Goal: Information Seeking & Learning: Check status

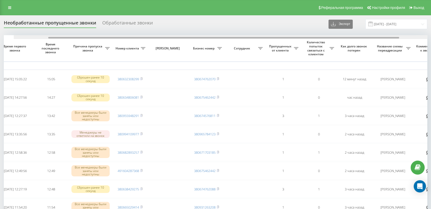
scroll to position [0, 48]
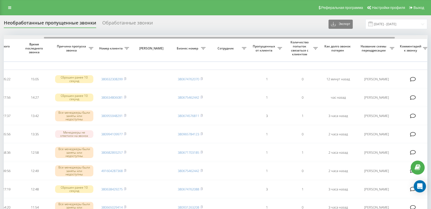
drag, startPoint x: 152, startPoint y: 38, endPoint x: 192, endPoint y: 41, distance: 40.2
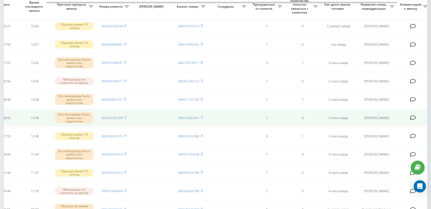
scroll to position [57, 0]
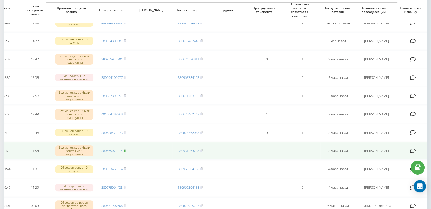
click at [125, 150] on rect at bounding box center [125, 151] width 2 height 2
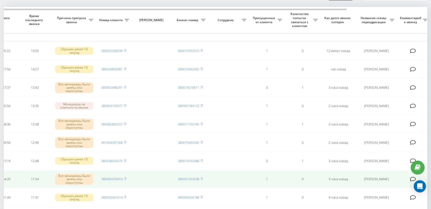
scroll to position [0, 0]
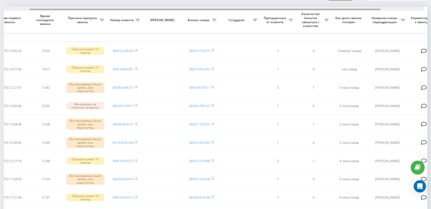
scroll to position [0, 39]
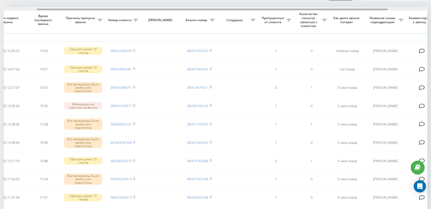
drag, startPoint x: 257, startPoint y: 9, endPoint x: 290, endPoint y: 5, distance: 32.9
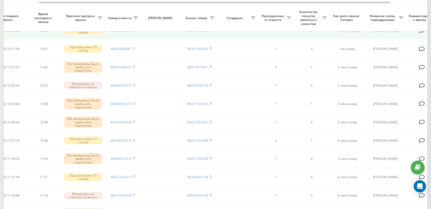
scroll to position [57, 0]
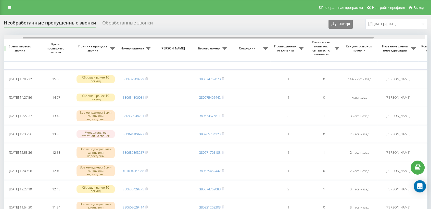
scroll to position [0, 43]
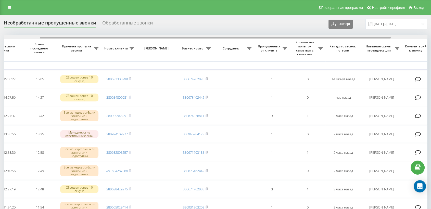
drag, startPoint x: 265, startPoint y: 38, endPoint x: 301, endPoint y: 30, distance: 36.8
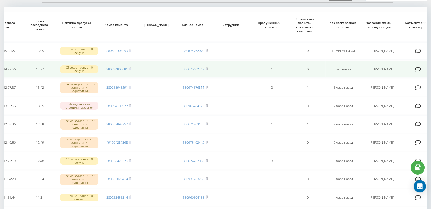
scroll to position [57, 0]
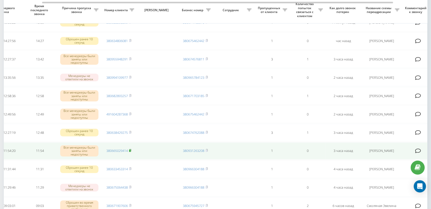
click at [131, 149] on icon at bounding box center [130, 150] width 2 height 3
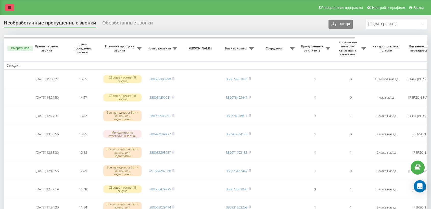
click at [7, 7] on link at bounding box center [9, 7] width 9 height 7
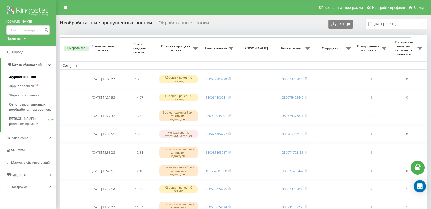
click at [22, 77] on span "Журнал звонков" at bounding box center [22, 76] width 27 height 5
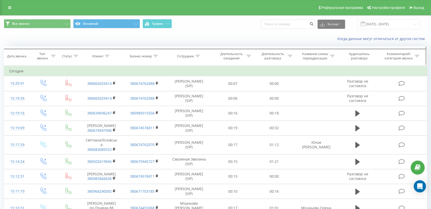
click at [197, 57] on icon at bounding box center [197, 56] width 5 height 3
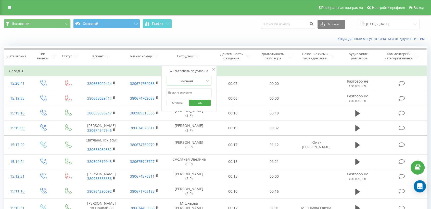
click at [185, 90] on input "text" at bounding box center [189, 92] width 45 height 9
type input "дерибас"
click at [202, 101] on span "OK" at bounding box center [200, 103] width 14 height 8
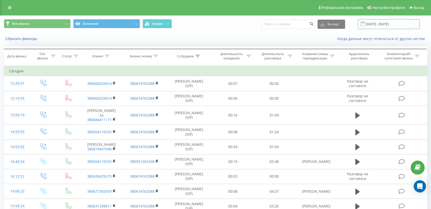
click at [389, 24] on input "[DATE] - [DATE]" at bounding box center [389, 24] width 62 height 10
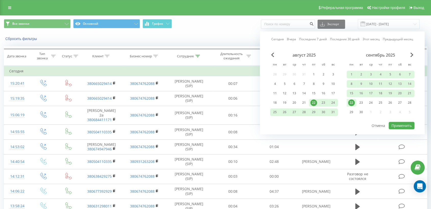
click at [349, 102] on div "22" at bounding box center [351, 102] width 7 height 7
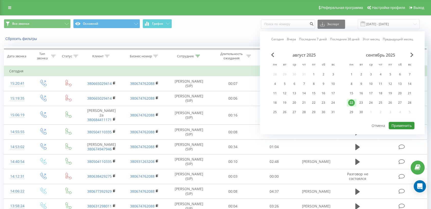
click at [404, 123] on button "Применить" at bounding box center [402, 125] width 26 height 7
type input "22.09.2025 - 22.09.2025"
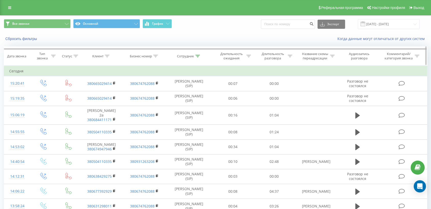
click at [197, 56] on icon at bounding box center [197, 56] width 5 height 3
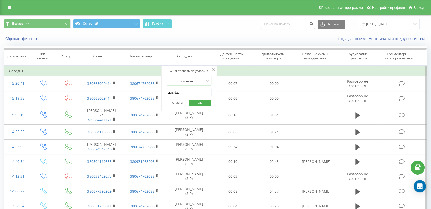
click at [183, 90] on input "дерибас" at bounding box center [189, 92] width 45 height 9
type input "д"
click at [204, 103] on span "OK" at bounding box center [200, 103] width 14 height 8
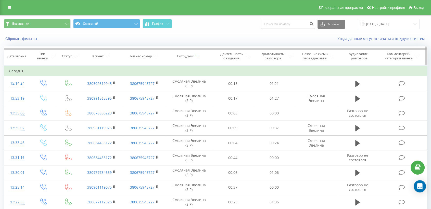
click at [198, 55] on icon at bounding box center [197, 56] width 5 height 3
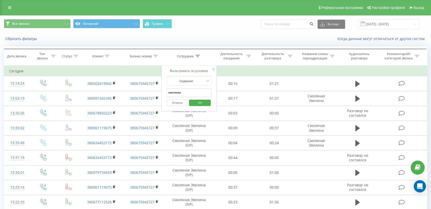
click at [184, 92] on input "смоляная" at bounding box center [189, 92] width 45 height 9
type input "с"
click at [201, 102] on span "OK" at bounding box center [200, 103] width 14 height 8
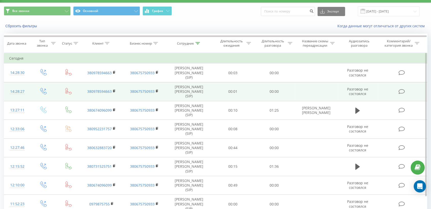
scroll to position [19, 0]
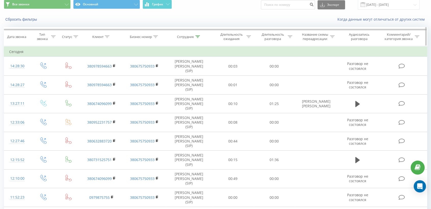
click at [198, 36] on icon at bounding box center [197, 36] width 5 height 3
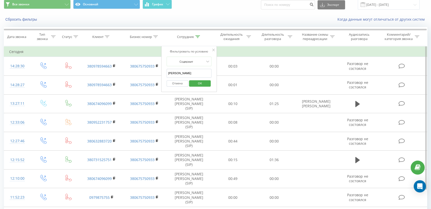
click at [185, 75] on input "шевчук" at bounding box center [189, 73] width 45 height 9
type input "ш"
type input "дерибас"
click at [201, 83] on span "OK" at bounding box center [200, 83] width 14 height 8
